Goal: Transaction & Acquisition: Purchase product/service

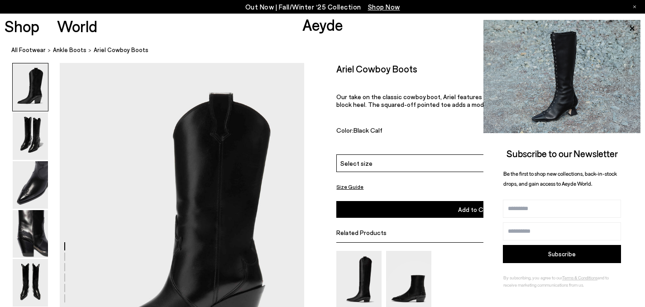
click at [323, 28] on link "Aeyde" at bounding box center [323, 24] width 41 height 19
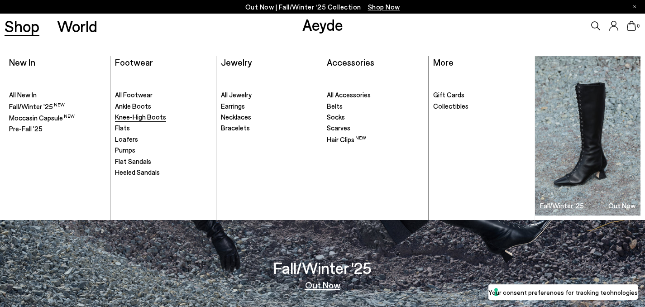
click at [154, 115] on span "Knee-High Boots" at bounding box center [140, 117] width 51 height 8
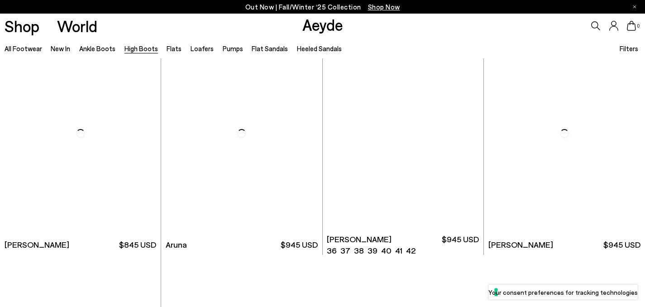
scroll to position [2007, 0]
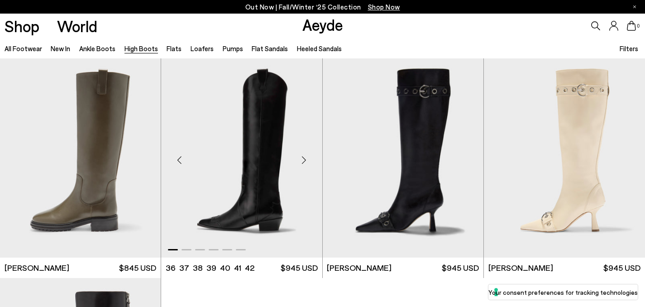
click at [279, 179] on img "1 / 6" at bounding box center [241, 156] width 161 height 202
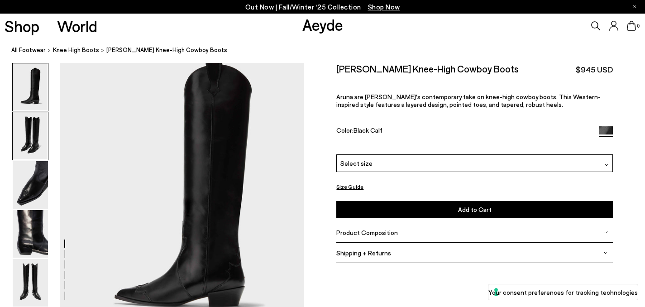
click at [36, 133] on img at bounding box center [30, 136] width 35 height 48
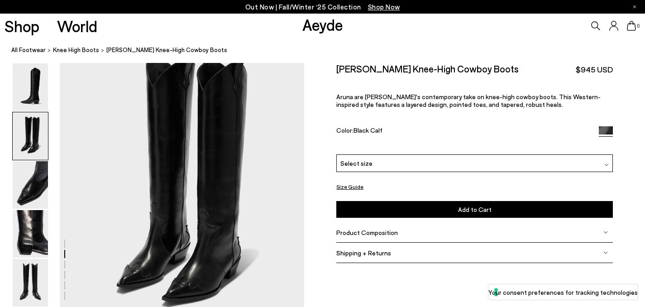
scroll to position [285, 0]
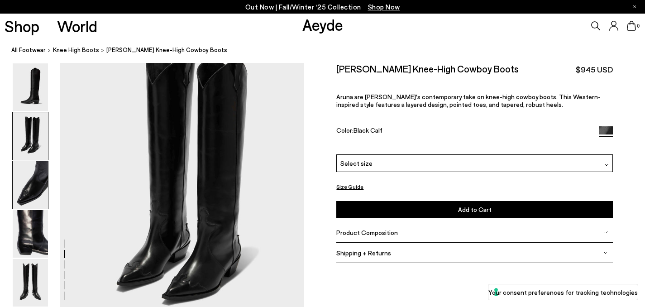
click at [31, 183] on img at bounding box center [30, 185] width 35 height 48
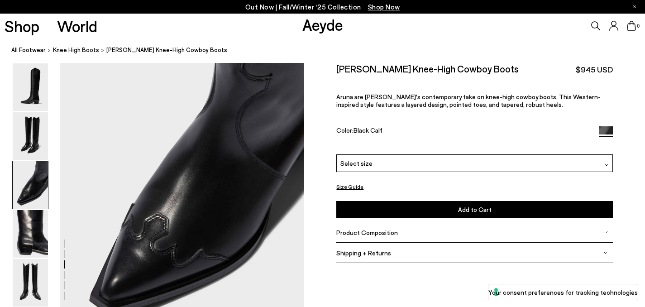
scroll to position [630, 0]
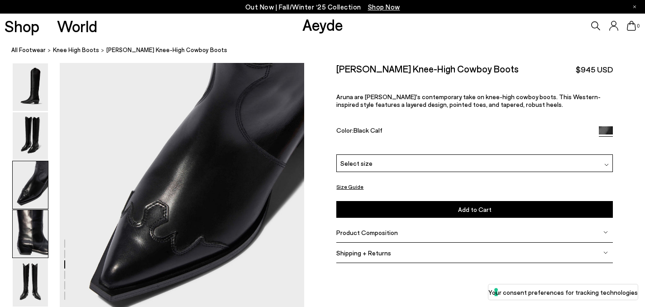
click at [32, 235] on img at bounding box center [30, 234] width 35 height 48
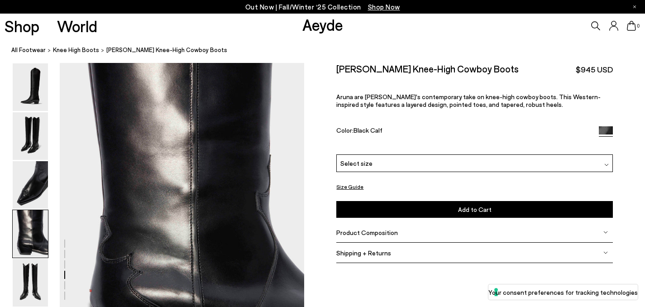
scroll to position [957, 0]
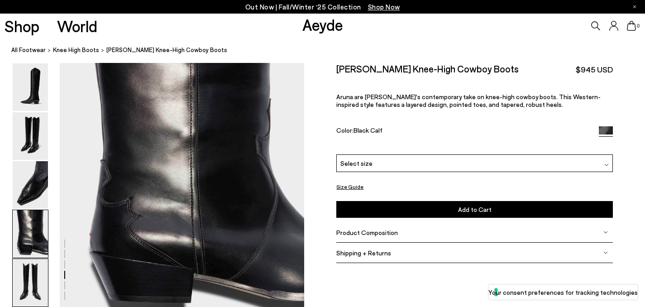
click at [44, 285] on img at bounding box center [30, 283] width 35 height 48
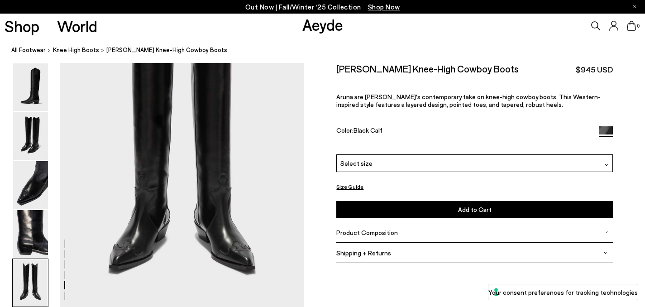
scroll to position [1281, 0]
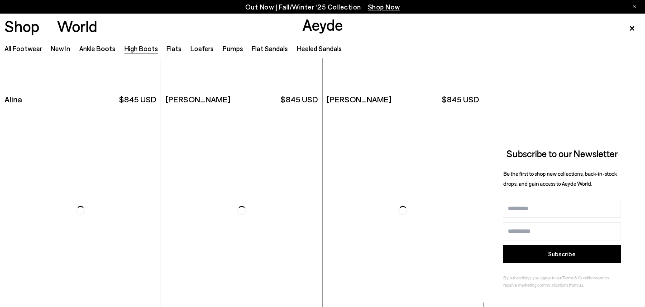
scroll to position [1342, 0]
